Goal: Obtain resource: Obtain resource

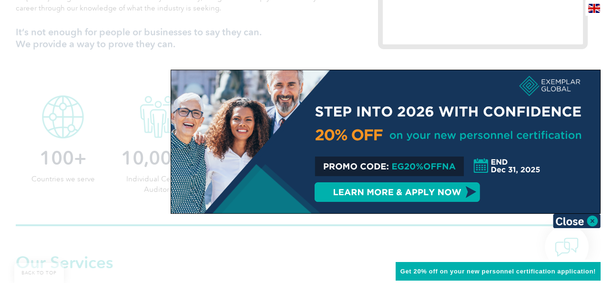
scroll to position [524, 0]
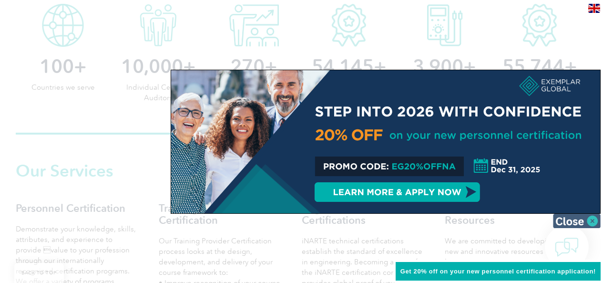
click at [591, 221] on img at bounding box center [577, 220] width 48 height 14
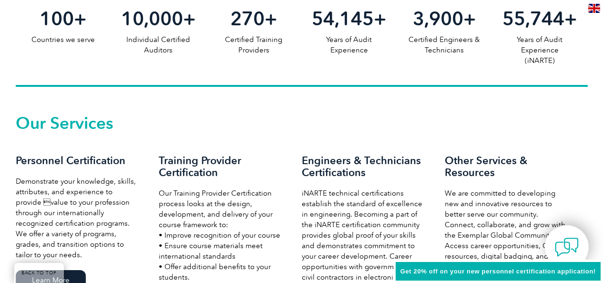
scroll to position [619, 0]
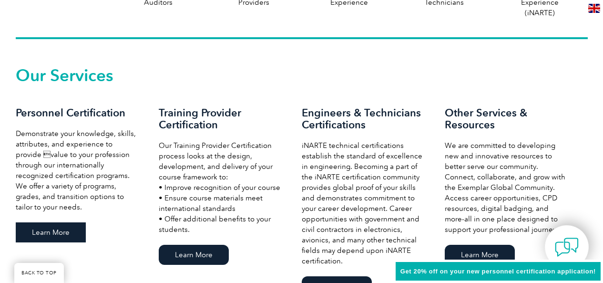
click at [41, 229] on link "Learn More" at bounding box center [51, 232] width 70 height 20
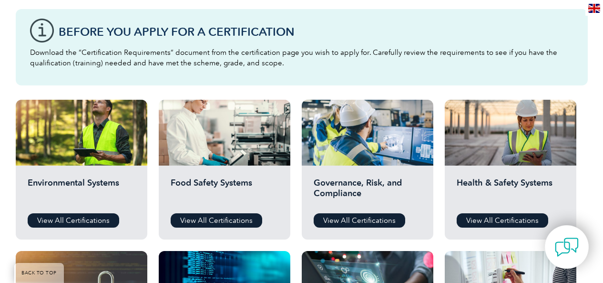
scroll to position [286, 0]
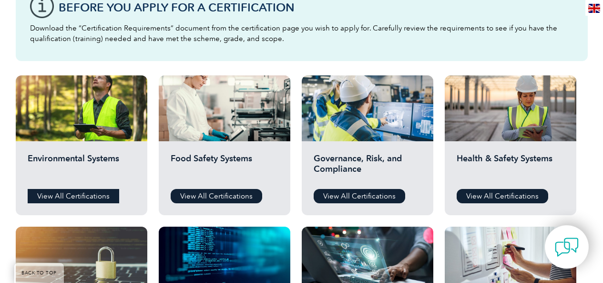
click at [63, 196] on link "View All Certifications" at bounding box center [73, 196] width 91 height 14
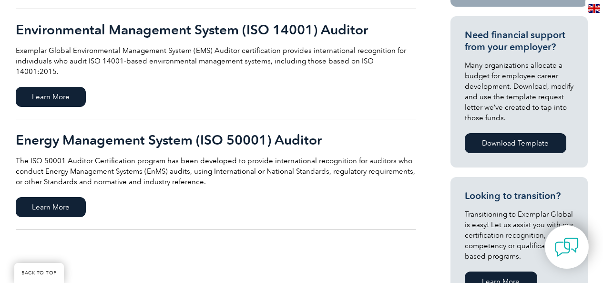
scroll to position [286, 0]
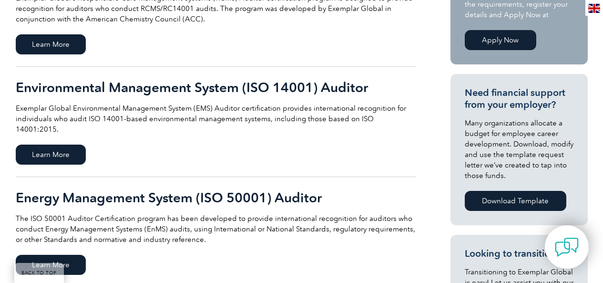
click at [135, 87] on h2 "Environmental Management System (ISO 14001) Auditor" at bounding box center [216, 87] width 400 height 15
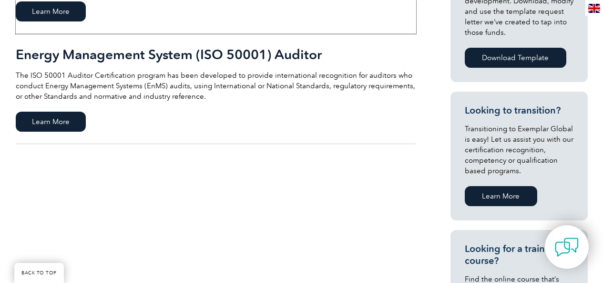
scroll to position [476, 0]
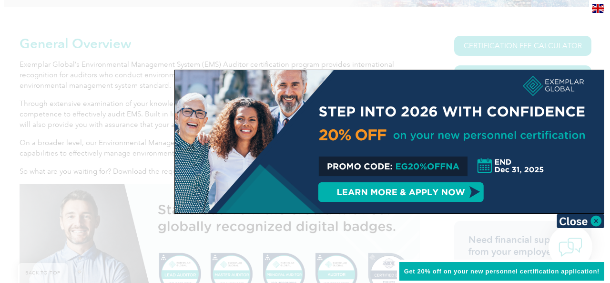
scroll to position [238, 0]
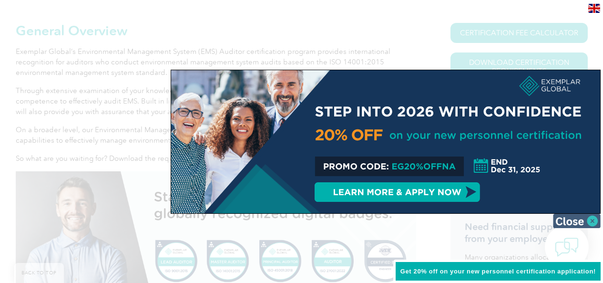
click at [591, 219] on img at bounding box center [577, 220] width 48 height 14
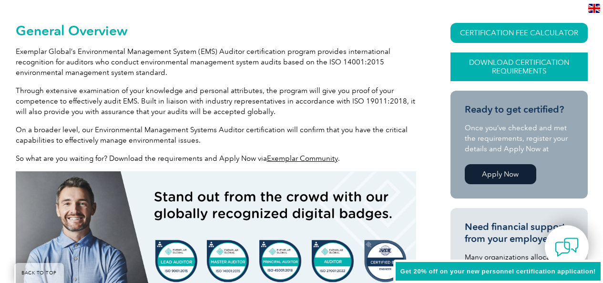
click at [521, 64] on link "Download Certification Requirements" at bounding box center [518, 66] width 137 height 29
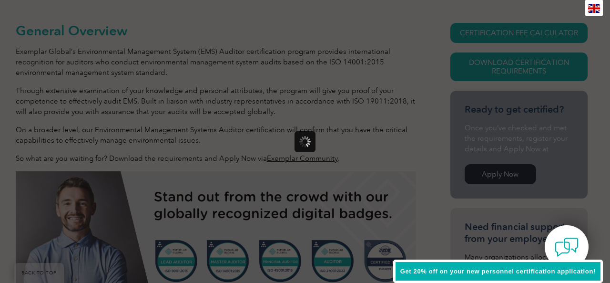
scroll to position [0, 0]
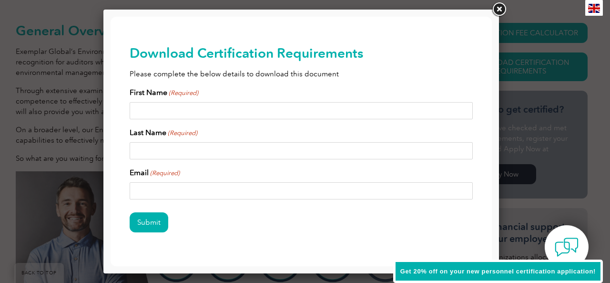
click at [195, 111] on input "First Name (Required)" at bounding box center [301, 110] width 343 height 17
type input "cletusakhigbe46@gmail.com"
drag, startPoint x: 234, startPoint y: 112, endPoint x: 128, endPoint y: 109, distance: 106.3
click at [128, 109] on div "Download Certification Requirements Please complete the below details to downlo…" at bounding box center [301, 154] width 381 height 274
click at [135, 188] on input "Email (Required)" at bounding box center [301, 190] width 343 height 17
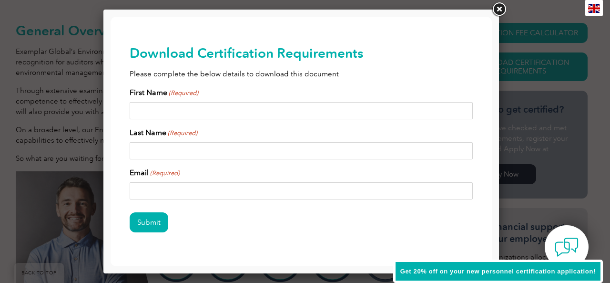
paste input "cletusakhigbe46@gmail.com"
type input "cletusakhigbe46@gmail.com"
click at [146, 112] on input "First Name (Required)" at bounding box center [301, 110] width 343 height 17
type input "Cletus"
type input "Akhigbe"
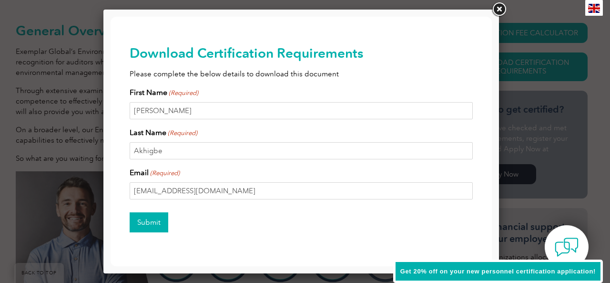
click at [149, 223] on input "Submit" at bounding box center [149, 222] width 39 height 20
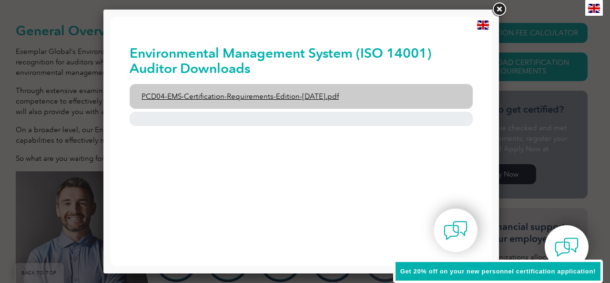
click at [324, 95] on link "PCD04-EMS-Certification-Requirements-Edition-2-April-2022.pdf" at bounding box center [301, 96] width 343 height 25
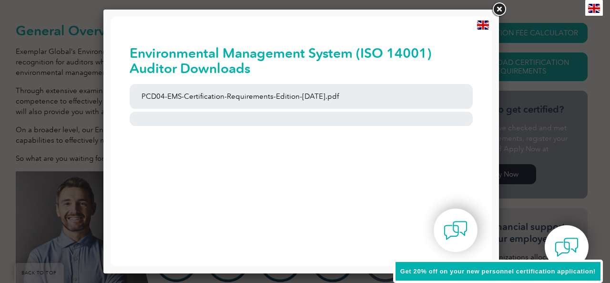
click at [500, 10] on link at bounding box center [498, 9] width 17 height 17
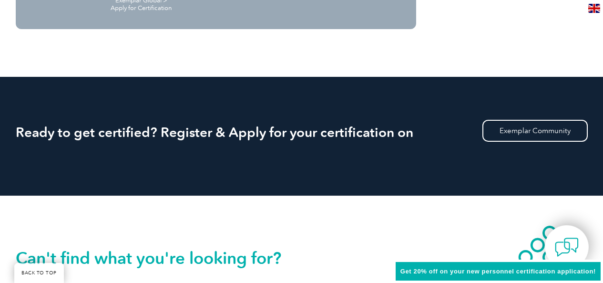
scroll to position [1096, 0]
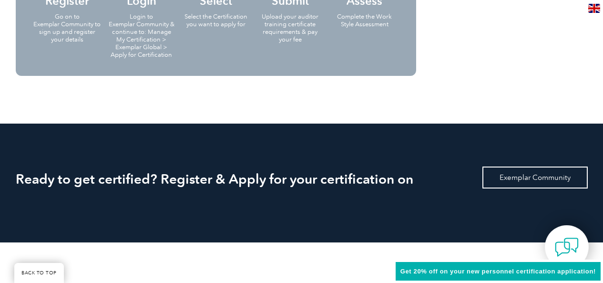
click at [522, 178] on link "Exemplar Community" at bounding box center [534, 177] width 105 height 22
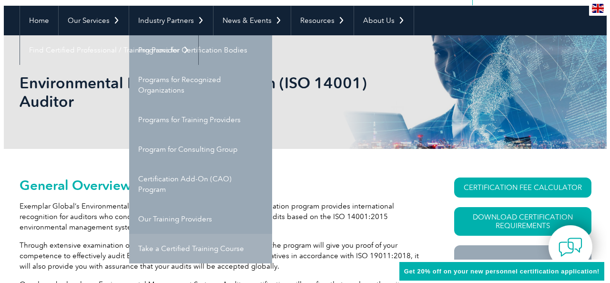
scroll to position [95, 0]
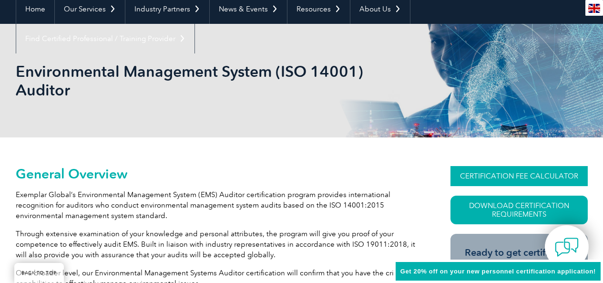
click at [536, 173] on link "CERTIFICATION FEE CALCULATOR" at bounding box center [518, 176] width 137 height 20
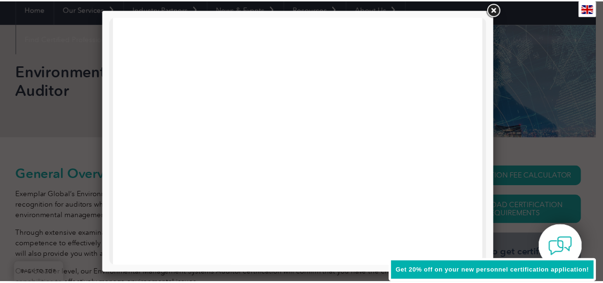
scroll to position [348, 0]
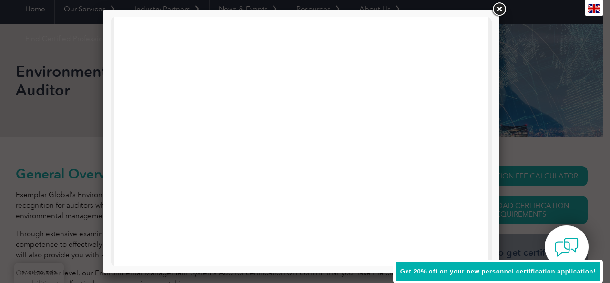
click at [503, 9] on link at bounding box center [498, 9] width 17 height 17
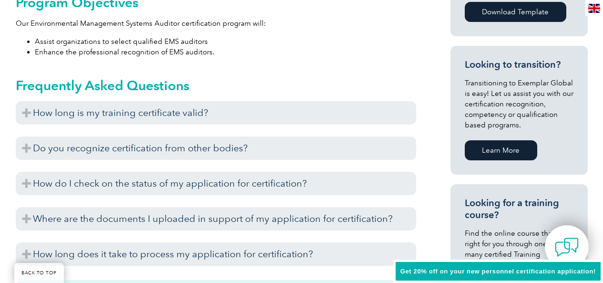
scroll to position [572, 0]
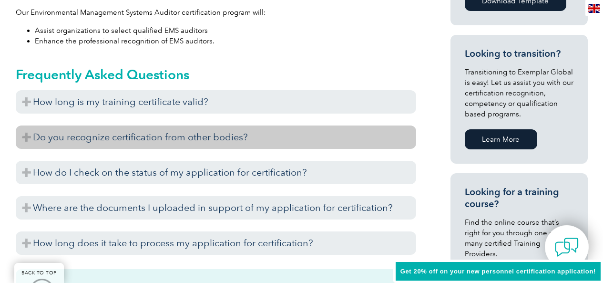
click at [229, 138] on h3 "Do you recognize certification from other bodies?" at bounding box center [216, 136] width 400 height 23
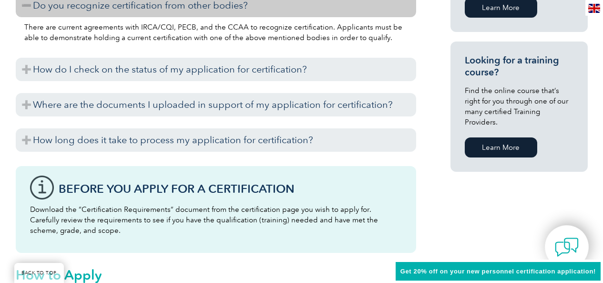
scroll to position [715, 0]
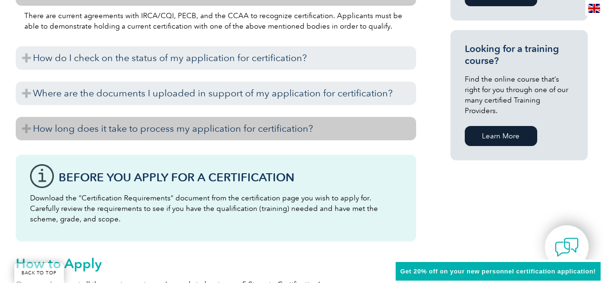
click at [238, 130] on h3 "How long does it take to process my application for certification?" at bounding box center [216, 128] width 400 height 23
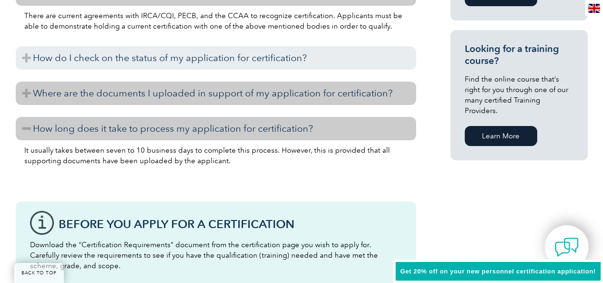
click at [180, 97] on h3 "Where are the documents I uploaded in support of my application for certificati…" at bounding box center [216, 92] width 400 height 23
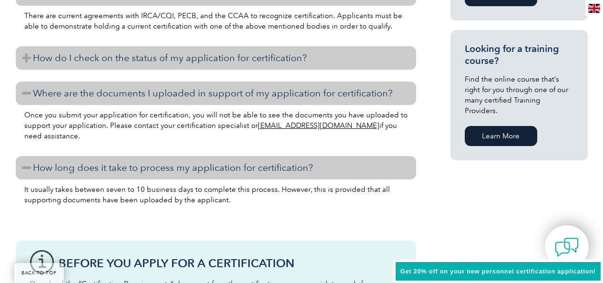
click at [126, 57] on h3 "How do I check on the status of my application for certification?" at bounding box center [216, 57] width 400 height 23
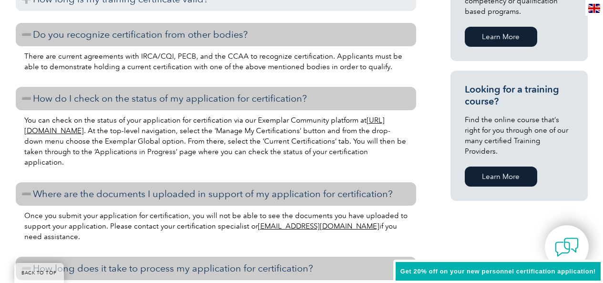
scroll to position [619, 0]
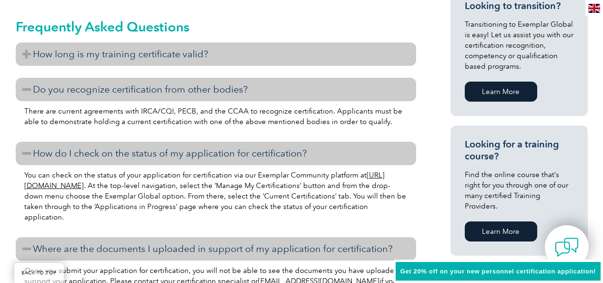
click at [118, 54] on h3 "How long is my training certificate valid?" at bounding box center [216, 53] width 400 height 23
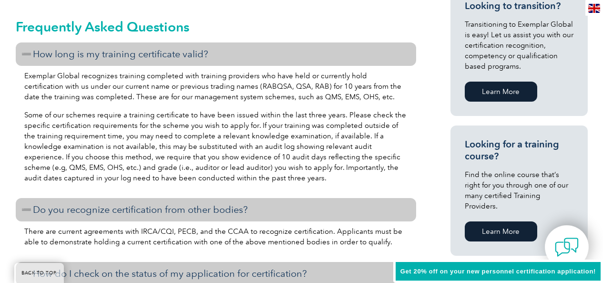
click at [499, 221] on link "Learn More" at bounding box center [501, 231] width 72 height 20
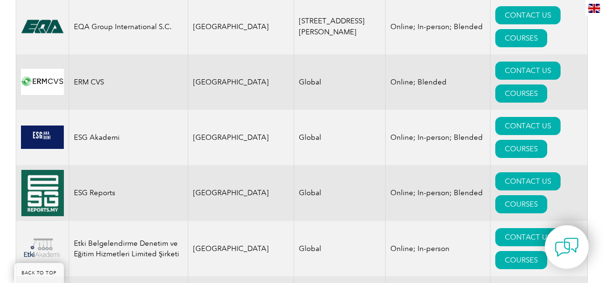
scroll to position [5119, 0]
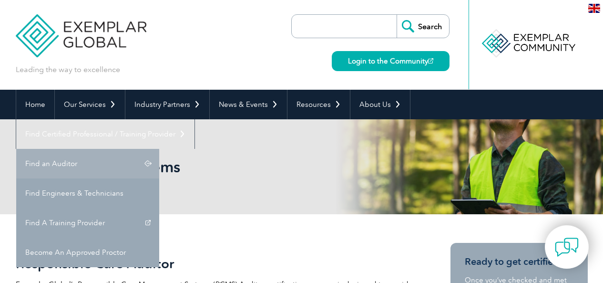
click at [159, 149] on link "Find an Auditor" at bounding box center [87, 164] width 143 height 30
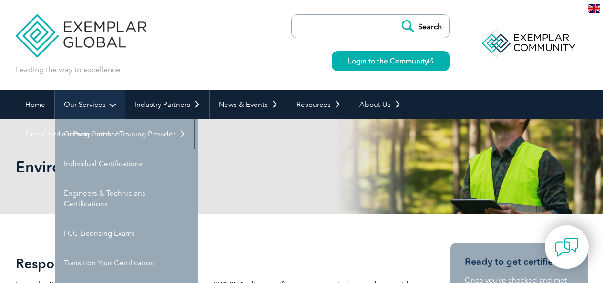
click at [89, 105] on link "Our Services" at bounding box center [90, 105] width 70 height 30
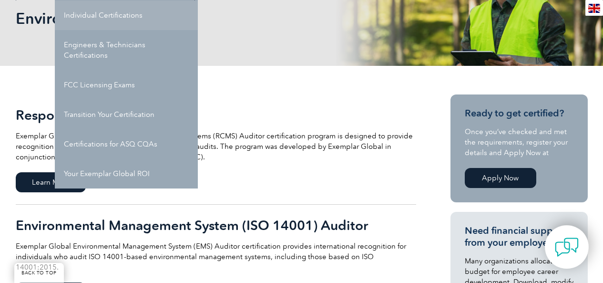
click at [100, 14] on link "Individual Certifications" at bounding box center [126, 15] width 143 height 30
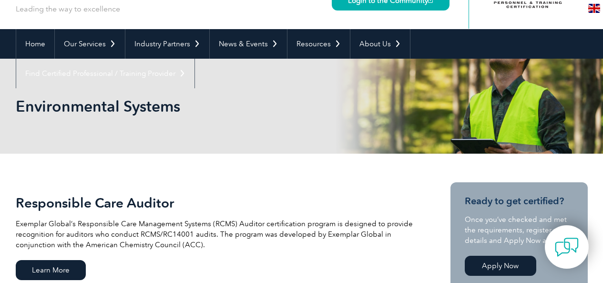
scroll to position [53, 0]
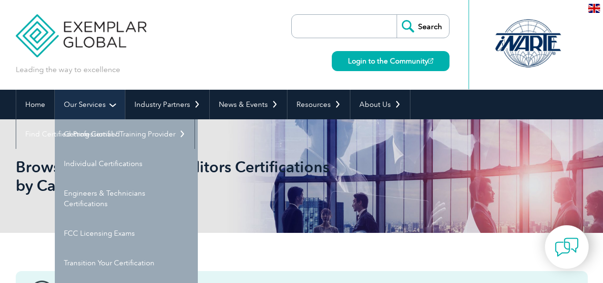
click at [92, 105] on link "Our Services" at bounding box center [90, 105] width 70 height 30
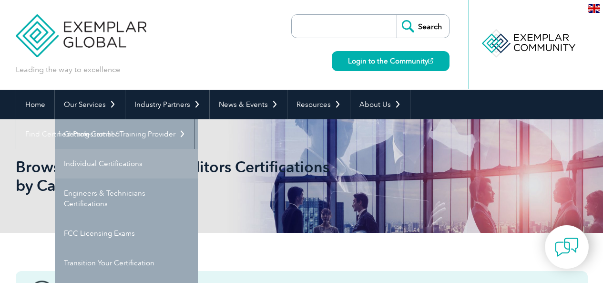
click at [95, 162] on link "Individual Certifications" at bounding box center [126, 164] width 143 height 30
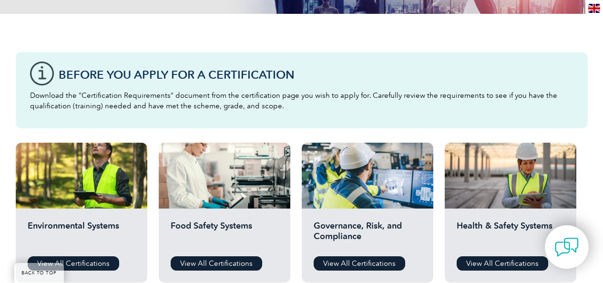
scroll to position [238, 0]
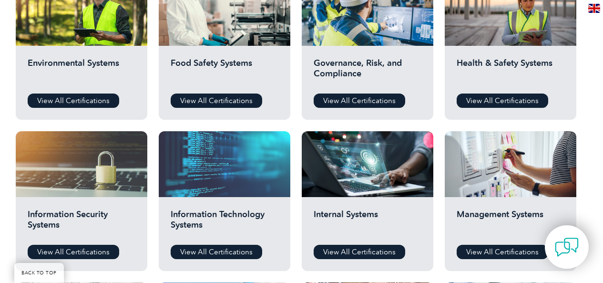
scroll to position [401, 0]
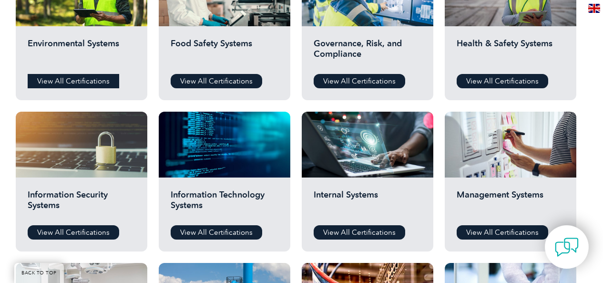
click at [62, 78] on link "View All Certifications" at bounding box center [73, 81] width 91 height 14
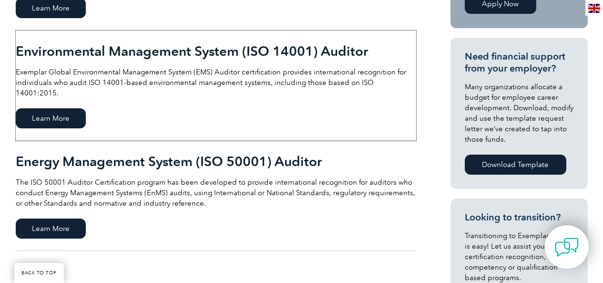
scroll to position [334, 0]
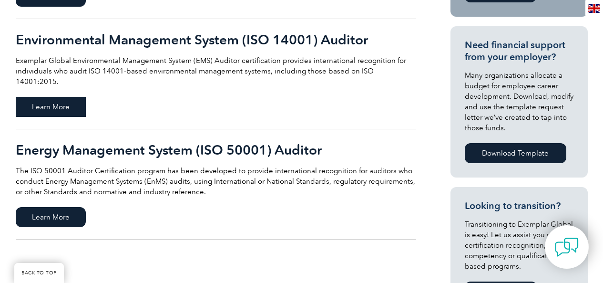
click at [48, 98] on span "Learn More" at bounding box center [51, 107] width 70 height 20
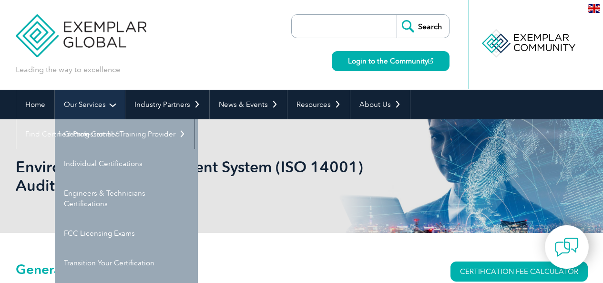
click at [85, 105] on link "Our Services" at bounding box center [90, 105] width 70 height 30
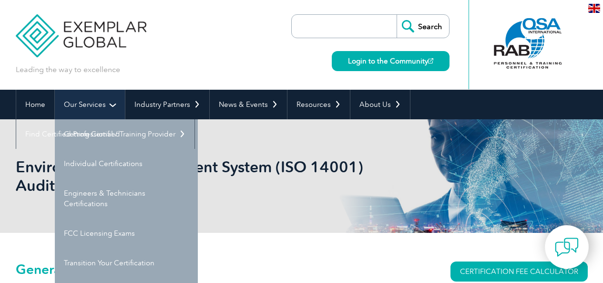
click at [85, 105] on link "Our Services" at bounding box center [90, 105] width 70 height 30
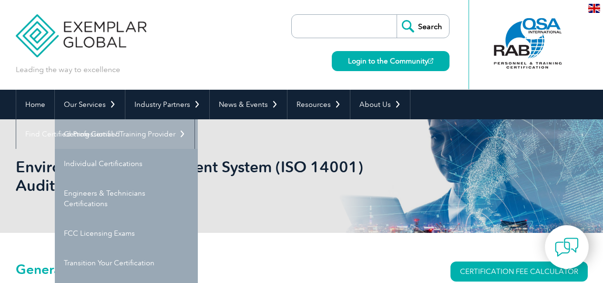
click at [89, 133] on link "Getting Certified" at bounding box center [126, 134] width 143 height 30
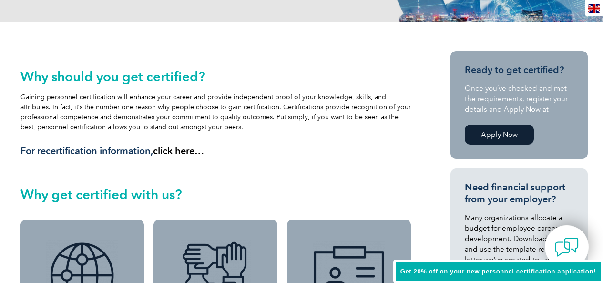
scroll to position [1, 0]
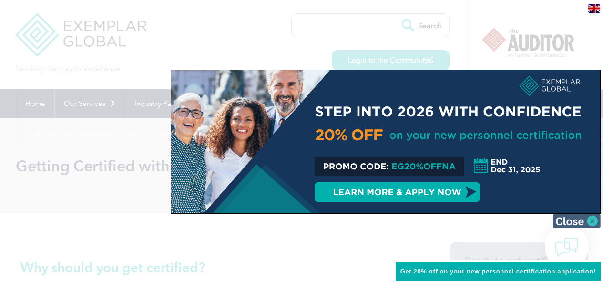
click at [591, 219] on img at bounding box center [577, 220] width 48 height 14
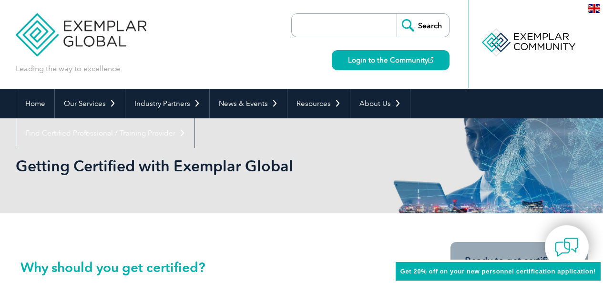
scroll to position [49, 0]
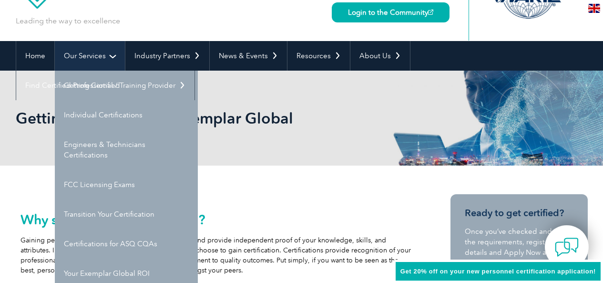
click at [95, 59] on link "Our Services" at bounding box center [90, 56] width 70 height 30
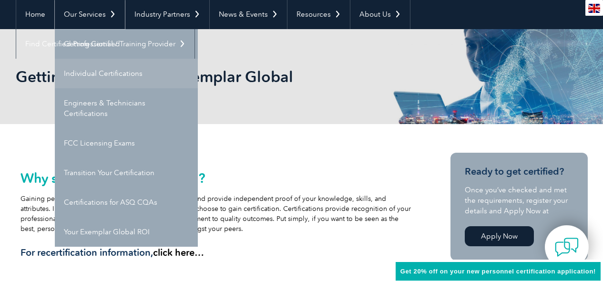
scroll to position [95, 0]
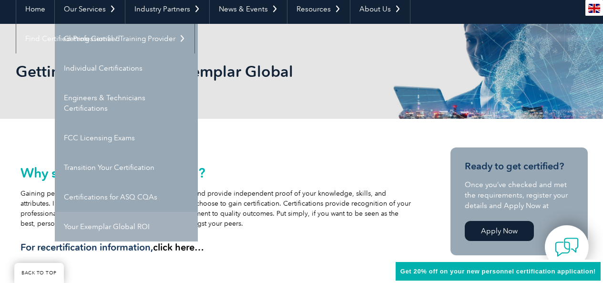
click at [109, 223] on link "Your Exemplar Global ROI" at bounding box center [126, 227] width 143 height 30
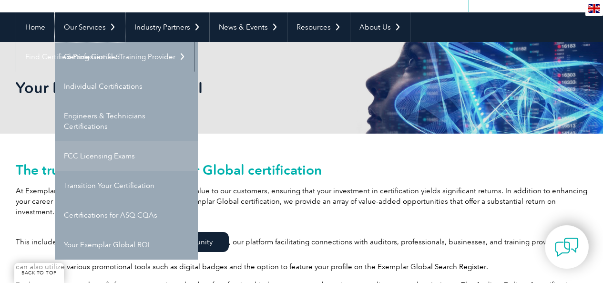
scroll to position [95, 0]
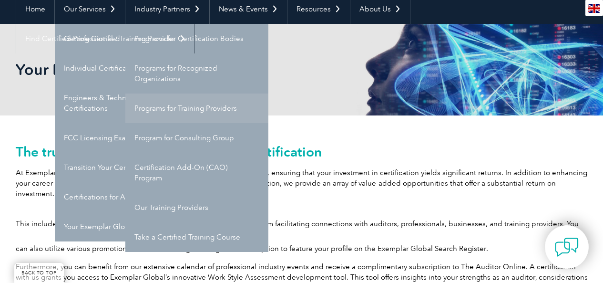
click at [182, 109] on link "Programs for Training Providers" at bounding box center [196, 108] width 143 height 30
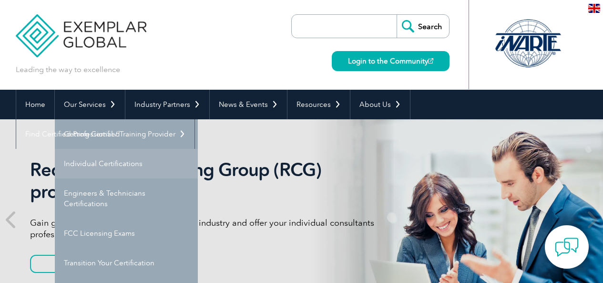
click at [91, 165] on link "Individual Certifications" at bounding box center [126, 164] width 143 height 30
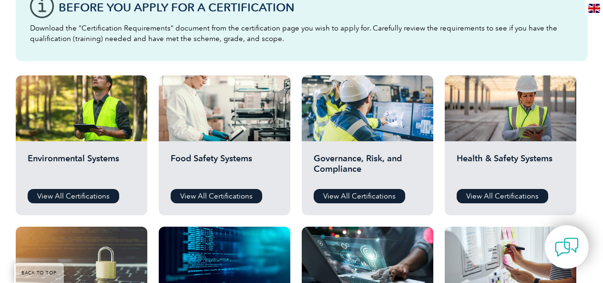
scroll to position [334, 0]
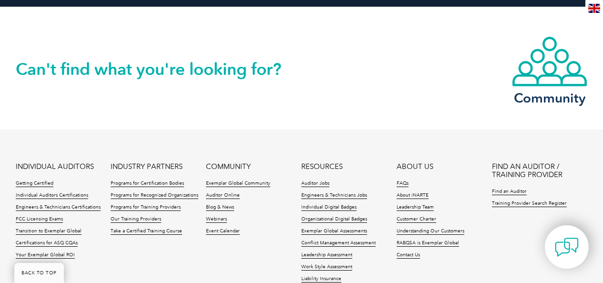
scroll to position [2001, 0]
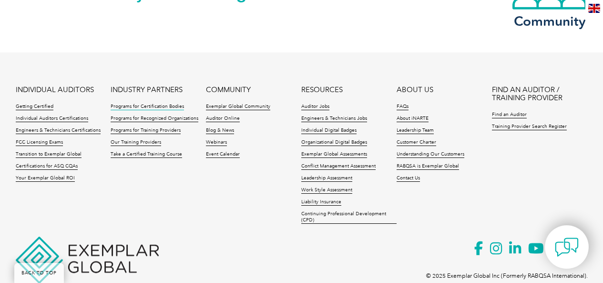
click at [148, 103] on link "Programs for Certification Bodies" at bounding box center [147, 106] width 73 height 7
click at [140, 151] on link "Take a Certified Training Course" at bounding box center [146, 154] width 71 height 7
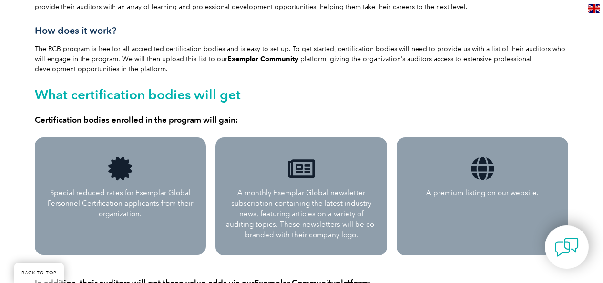
scroll to position [334, 0]
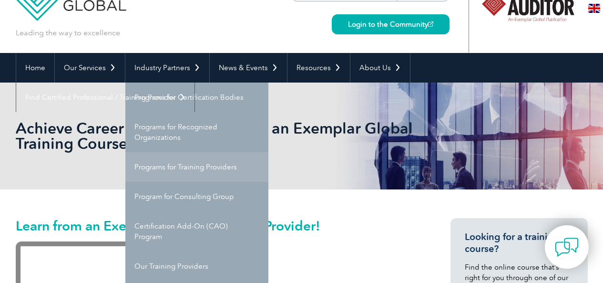
scroll to position [48, 0]
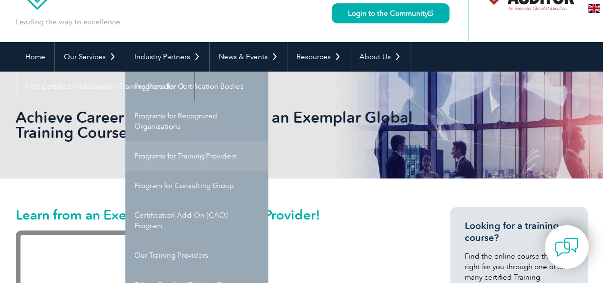
click at [189, 154] on link "Programs for Training Providers" at bounding box center [196, 156] width 143 height 30
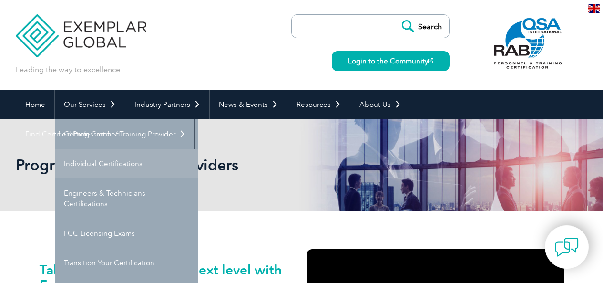
click at [86, 163] on link "Individual Certifications" at bounding box center [126, 164] width 143 height 30
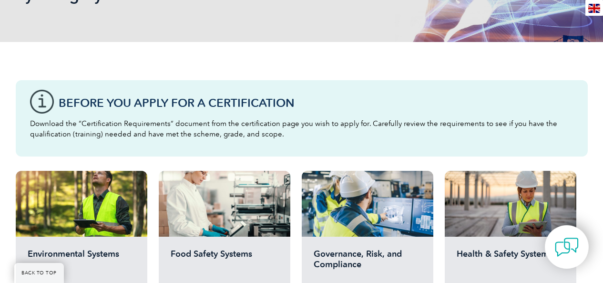
scroll to position [286, 0]
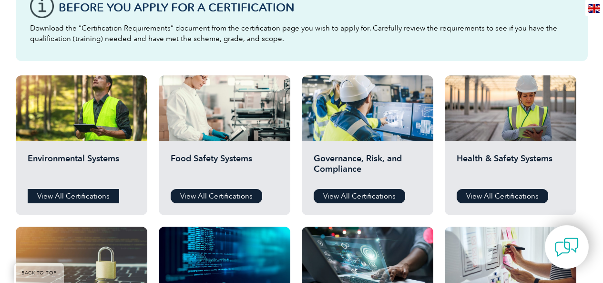
click at [61, 193] on link "View All Certifications" at bounding box center [73, 196] width 91 height 14
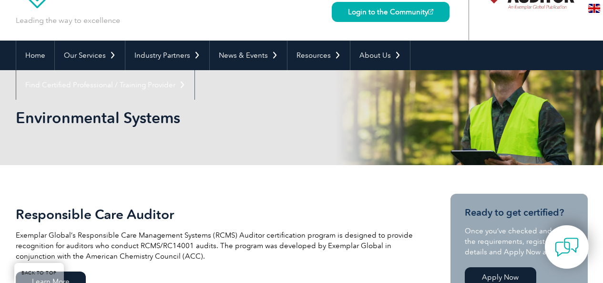
scroll to position [48, 0]
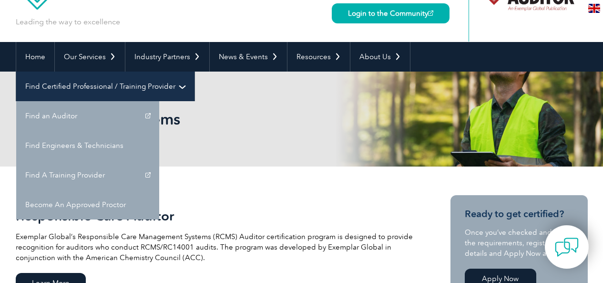
click at [194, 71] on link "Find Certified Professional / Training Provider" at bounding box center [105, 86] width 178 height 30
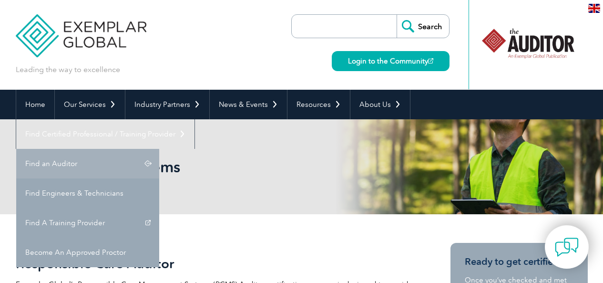
click at [159, 149] on link "Find an Auditor" at bounding box center [87, 164] width 143 height 30
